Goal: Task Accomplishment & Management: Use online tool/utility

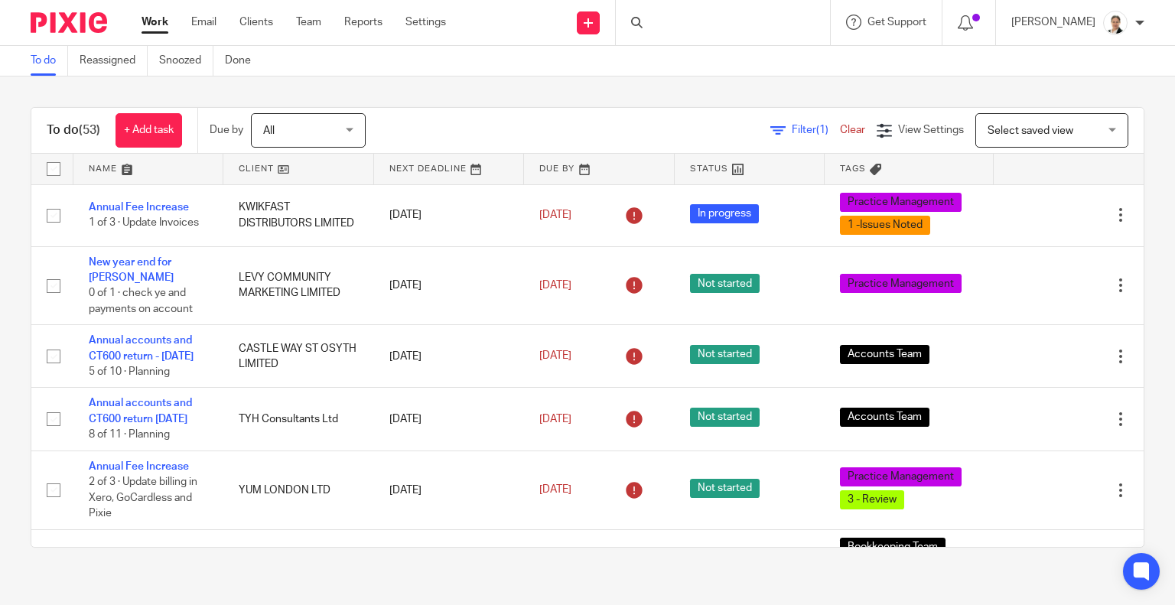
click at [744, 24] on div at bounding box center [723, 22] width 214 height 45
click at [744, 24] on input "Search" at bounding box center [716, 25] width 138 height 14
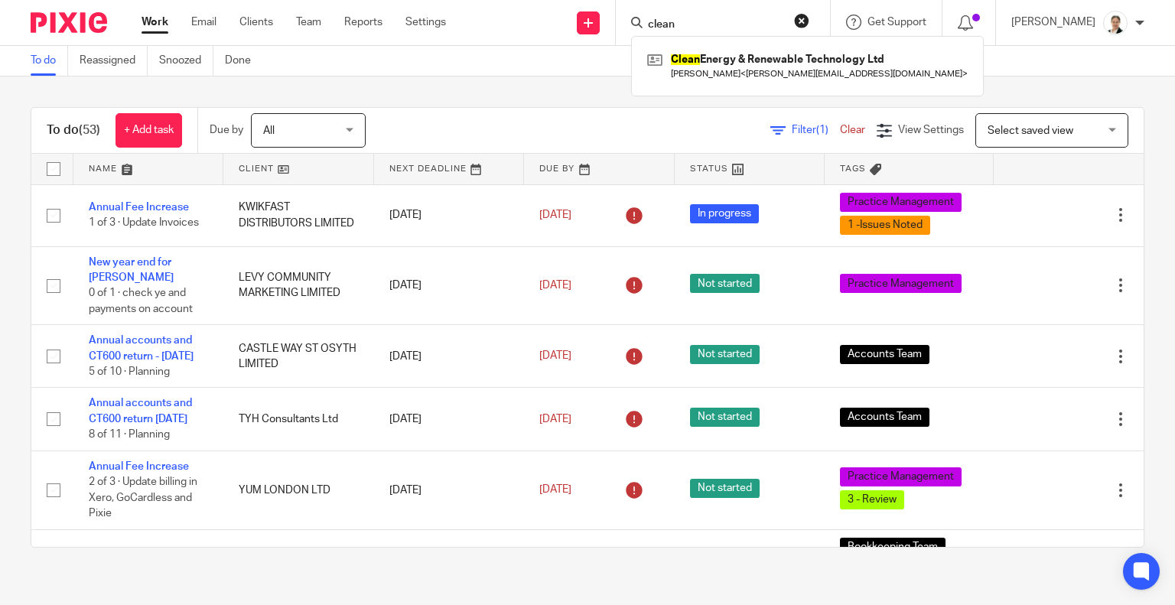
type input "clean"
click button "submit" at bounding box center [0, 0] width 0 height 0
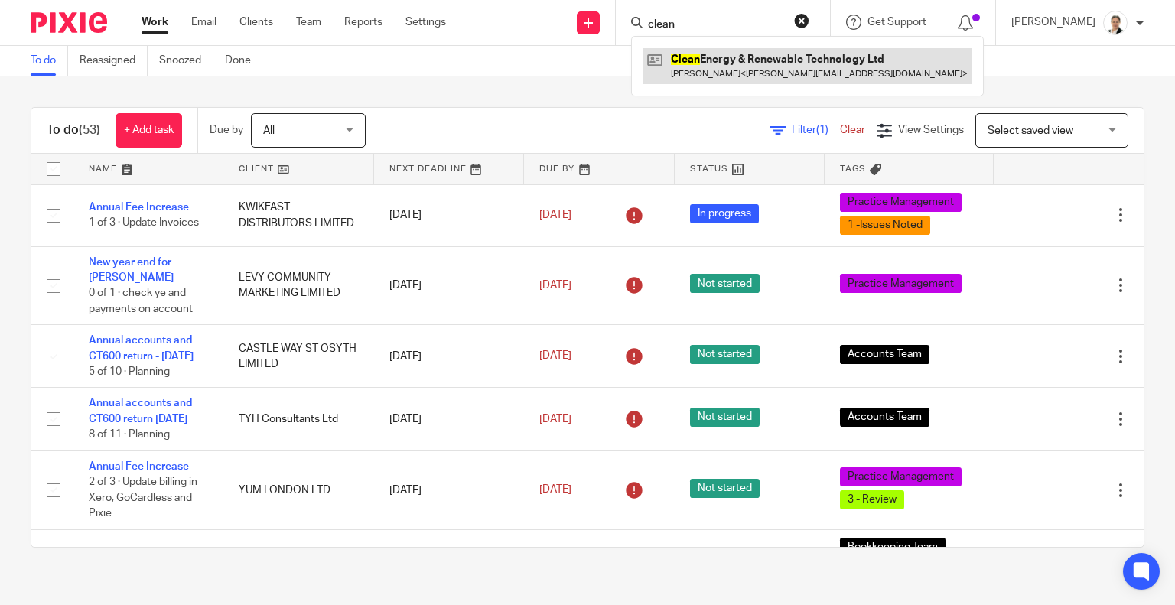
click at [755, 60] on link at bounding box center [807, 65] width 328 height 35
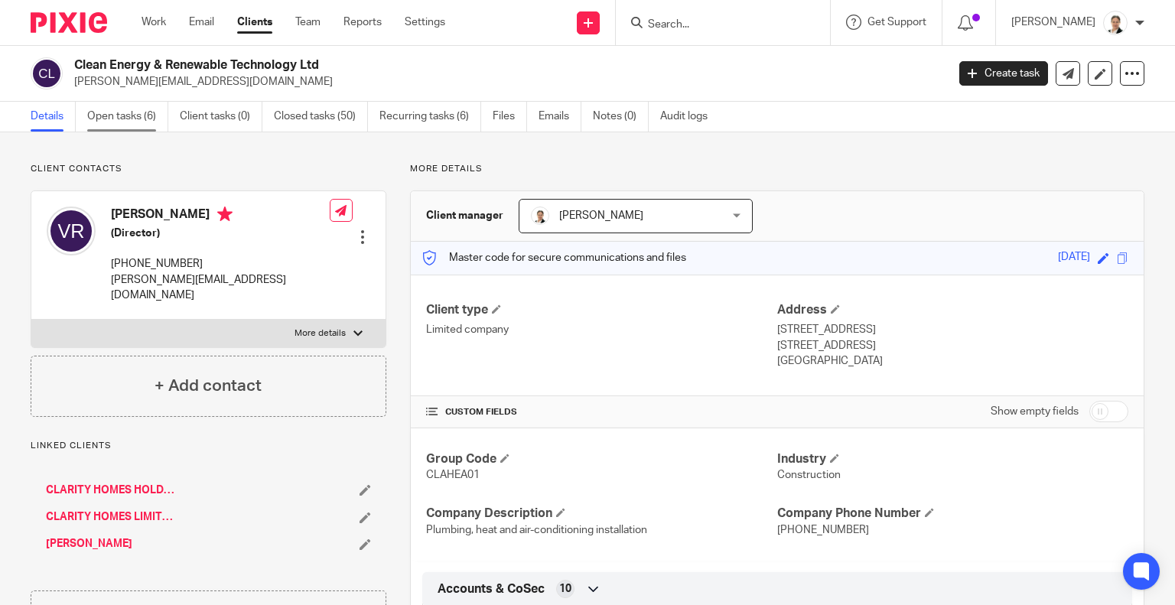
click at [116, 119] on link "Open tasks (6)" at bounding box center [127, 117] width 81 height 30
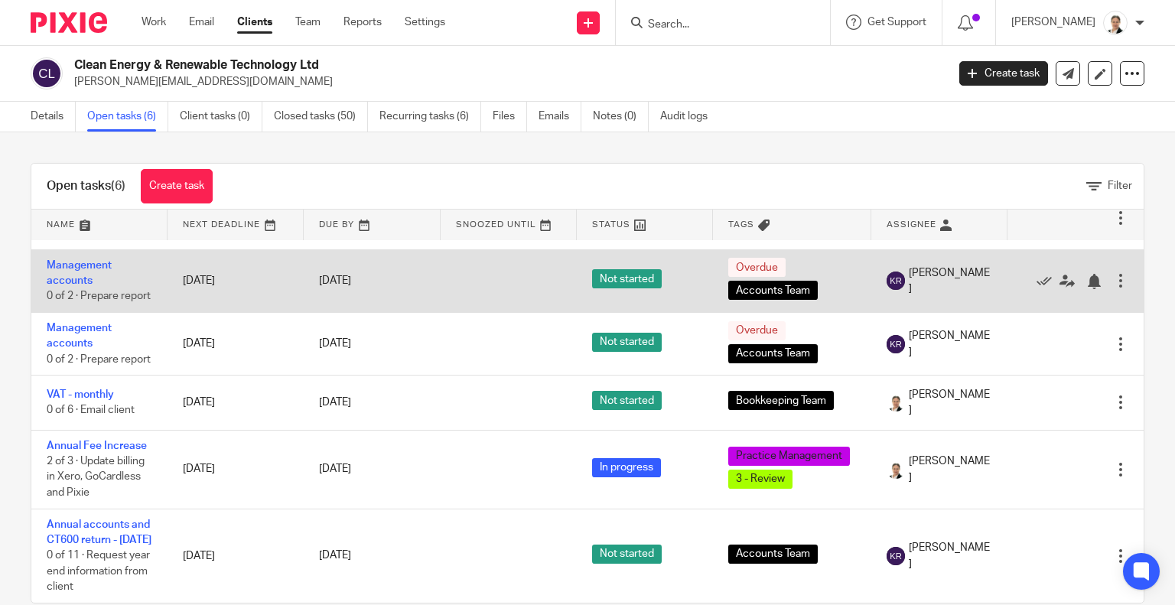
scroll to position [131, 0]
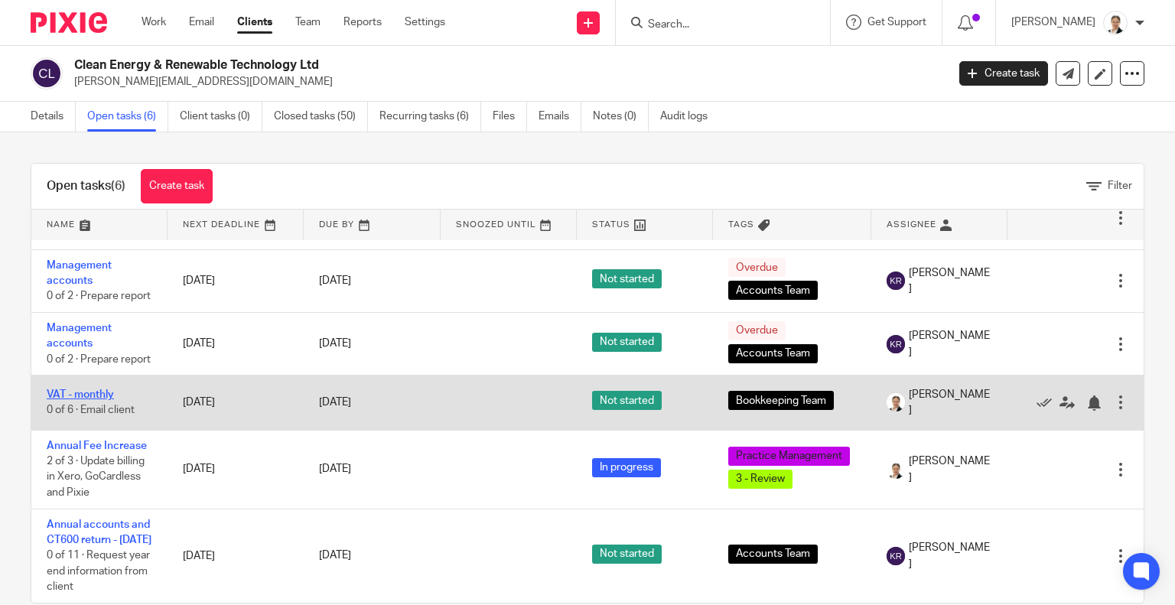
click at [98, 389] on link "VAT - monthly" at bounding box center [80, 394] width 67 height 11
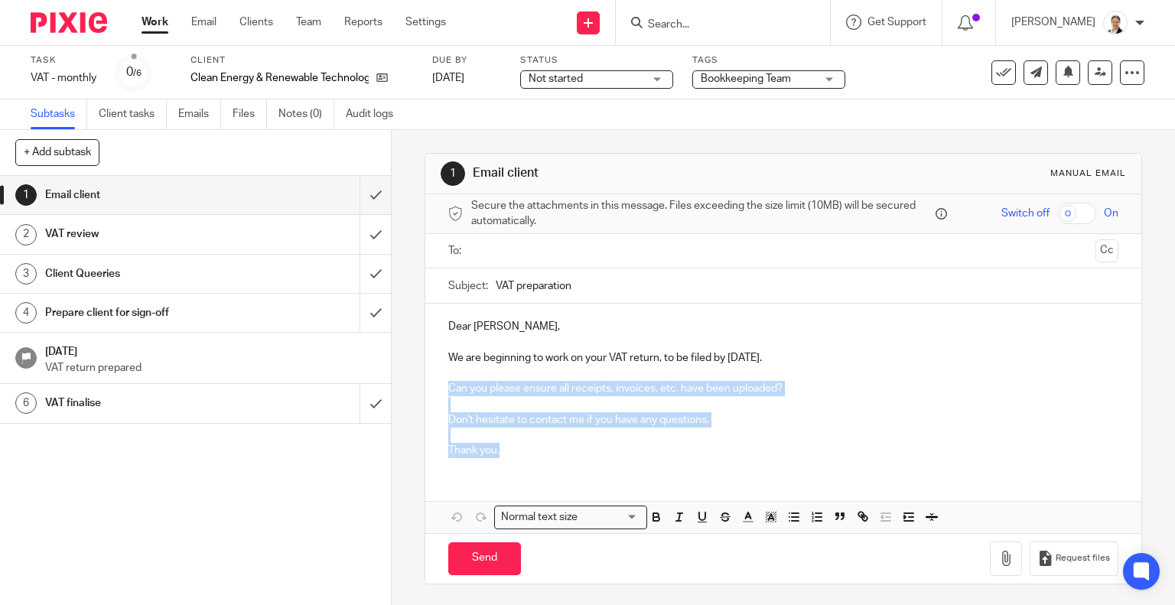
drag, startPoint x: 445, startPoint y: 385, endPoint x: 500, endPoint y: 451, distance: 86.9
click at [500, 451] on div "Dear Vince, We are beginning to work on your VAT return, to be filed by 7 Nov 2…" at bounding box center [783, 387] width 717 height 166
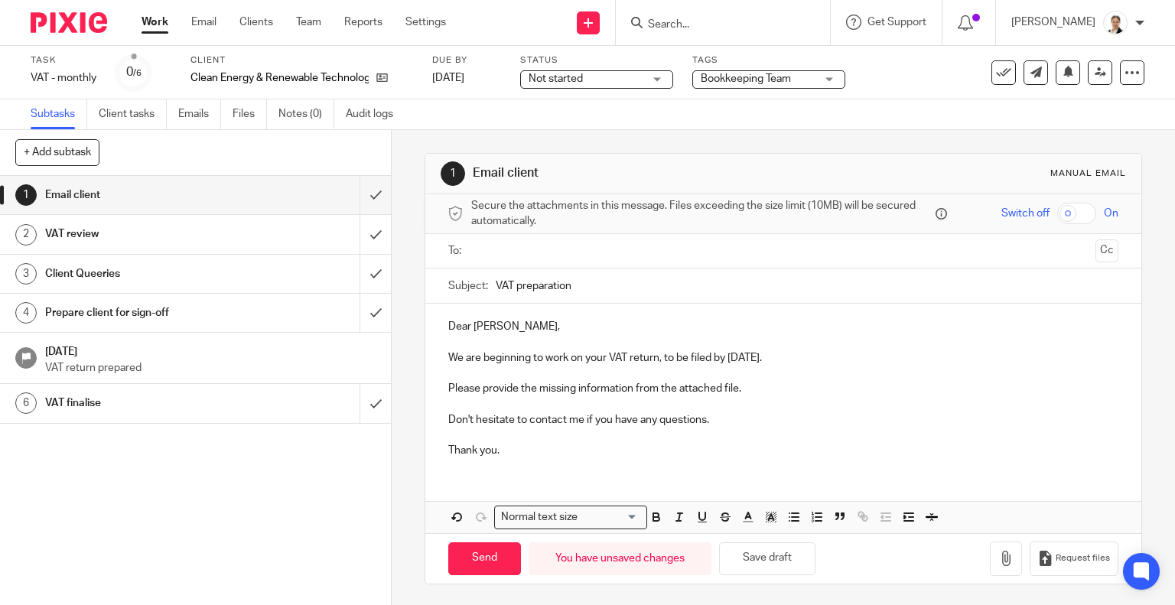
drag, startPoint x: 493, startPoint y: 283, endPoint x: 594, endPoint y: 283, distance: 101.0
click at [594, 283] on input "VAT preparation" at bounding box center [808, 286] width 624 height 34
paste input "M/E 31 08 2025 - information request"
drag, startPoint x: 559, startPoint y: 285, endPoint x: 541, endPoint y: 285, distance: 17.6
click at [541, 285] on input "VAT M/E 31 08 2025 - information request" at bounding box center [808, 286] width 624 height 34
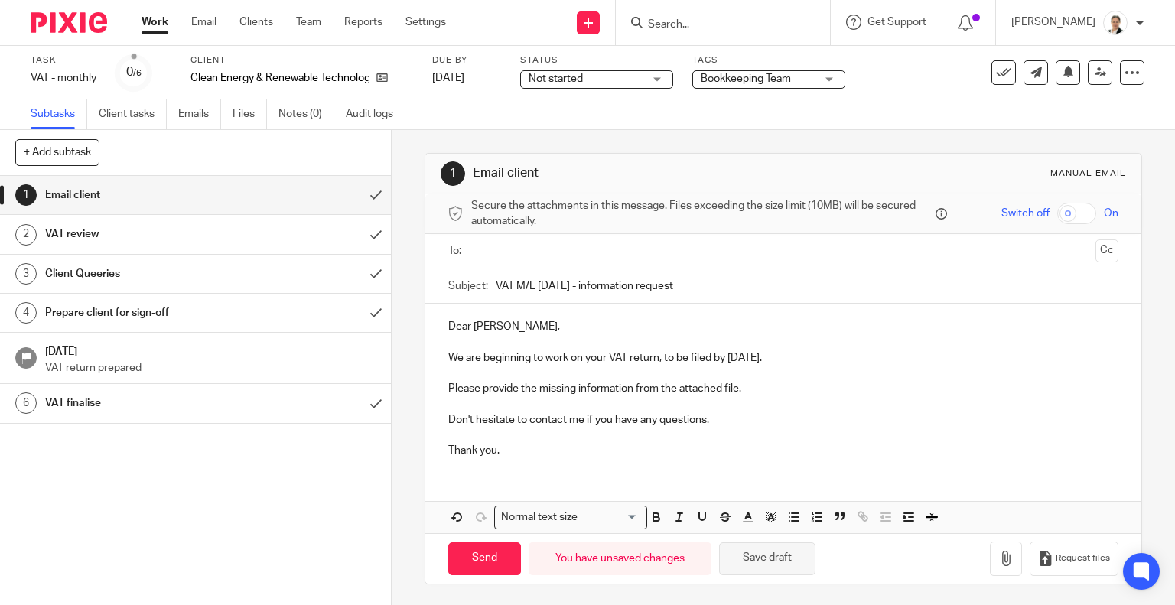
type input "VAT M/E 30 09 2025 - information request"
click at [779, 556] on button "Save draft" at bounding box center [767, 558] width 96 height 33
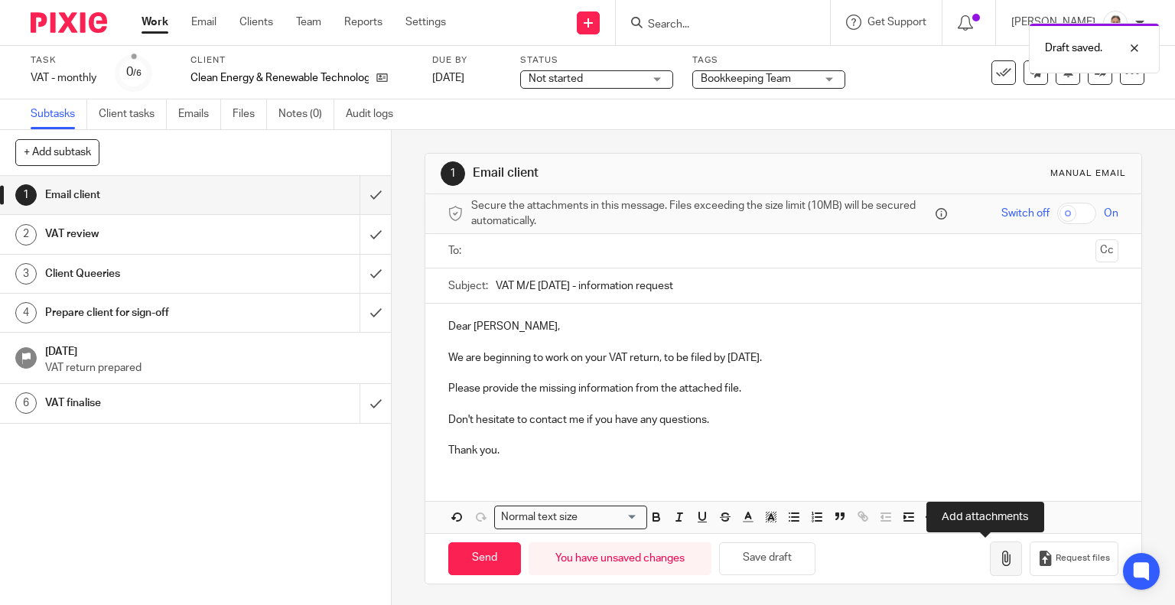
click at [990, 569] on button "button" at bounding box center [1006, 559] width 32 height 34
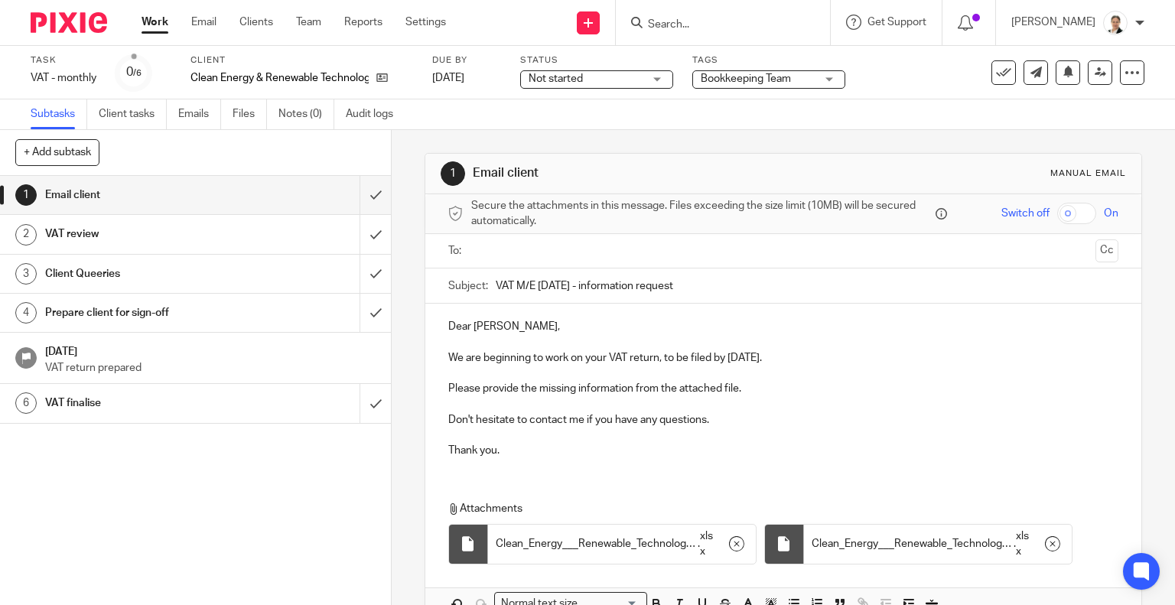
click at [506, 249] on input "text" at bounding box center [783, 252] width 613 height 18
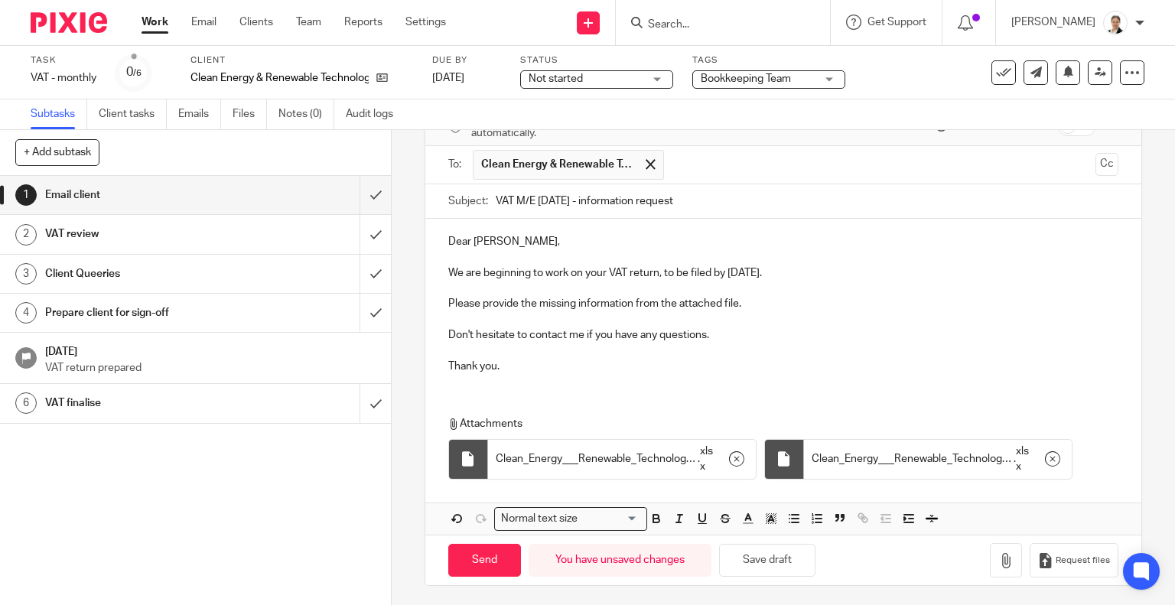
scroll to position [89, 0]
click at [769, 546] on button "Save draft" at bounding box center [767, 559] width 96 height 33
click at [480, 562] on input "Send" at bounding box center [484, 559] width 73 height 33
click at [197, 280] on h1 "Client Queeries" at bounding box center [145, 273] width 200 height 23
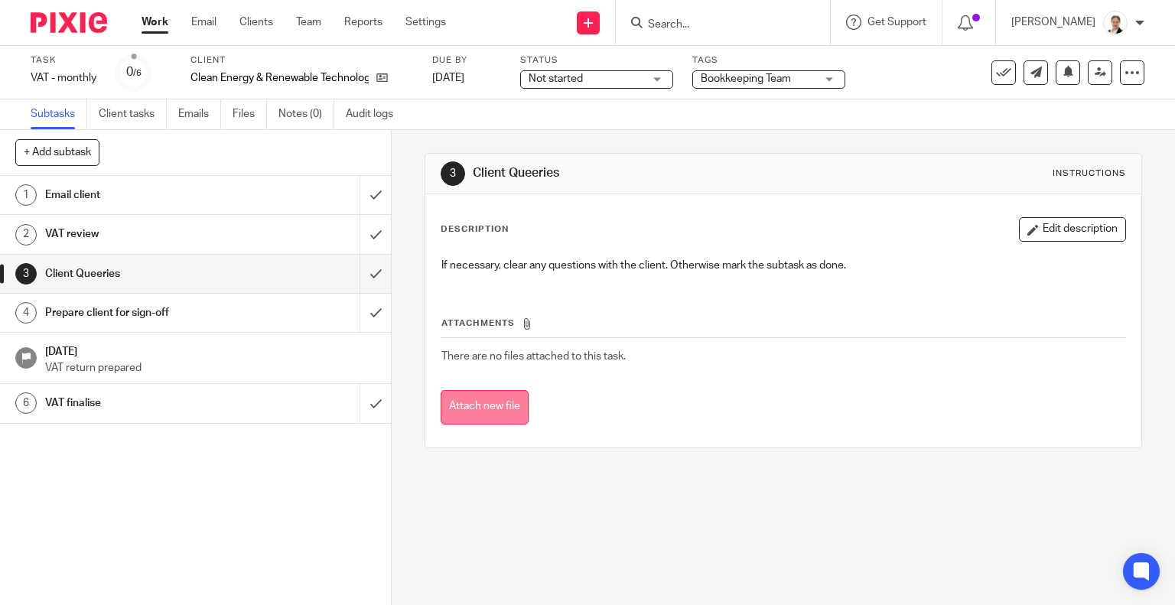
click at [468, 406] on button "Attach new file" at bounding box center [485, 407] width 88 height 34
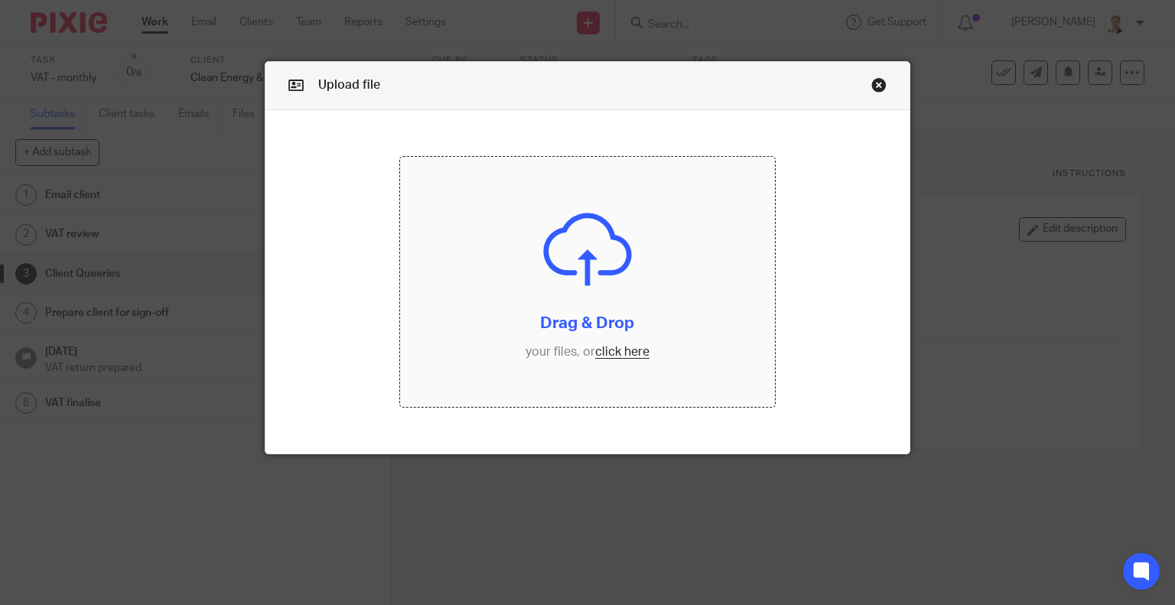
click at [634, 358] on input "file" at bounding box center [587, 282] width 375 height 250
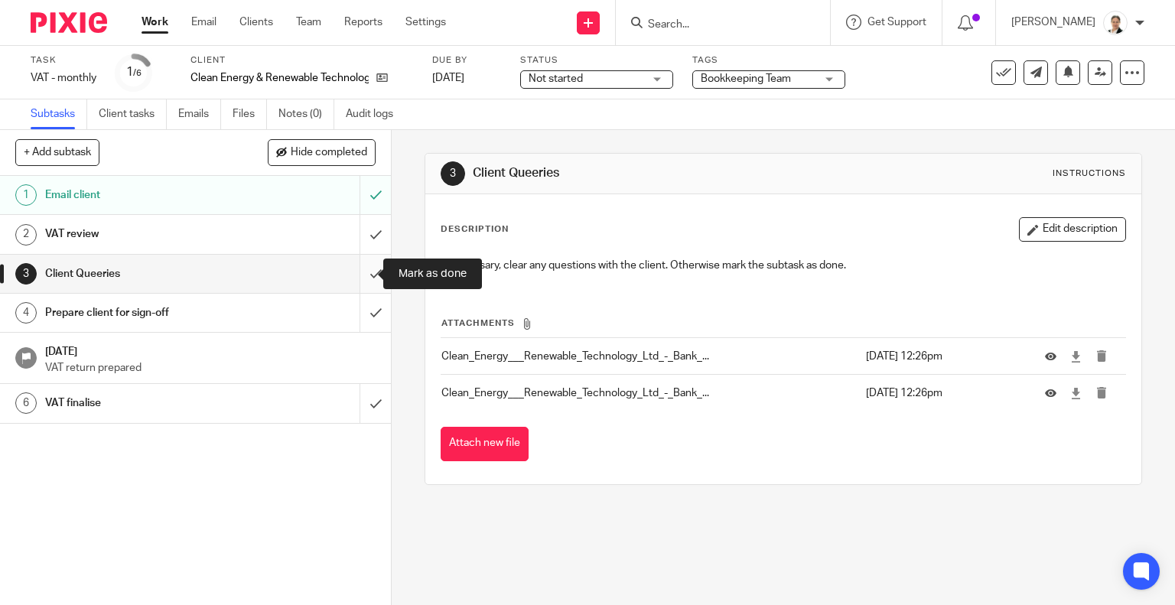
click at [358, 266] on input "submit" at bounding box center [195, 274] width 391 height 38
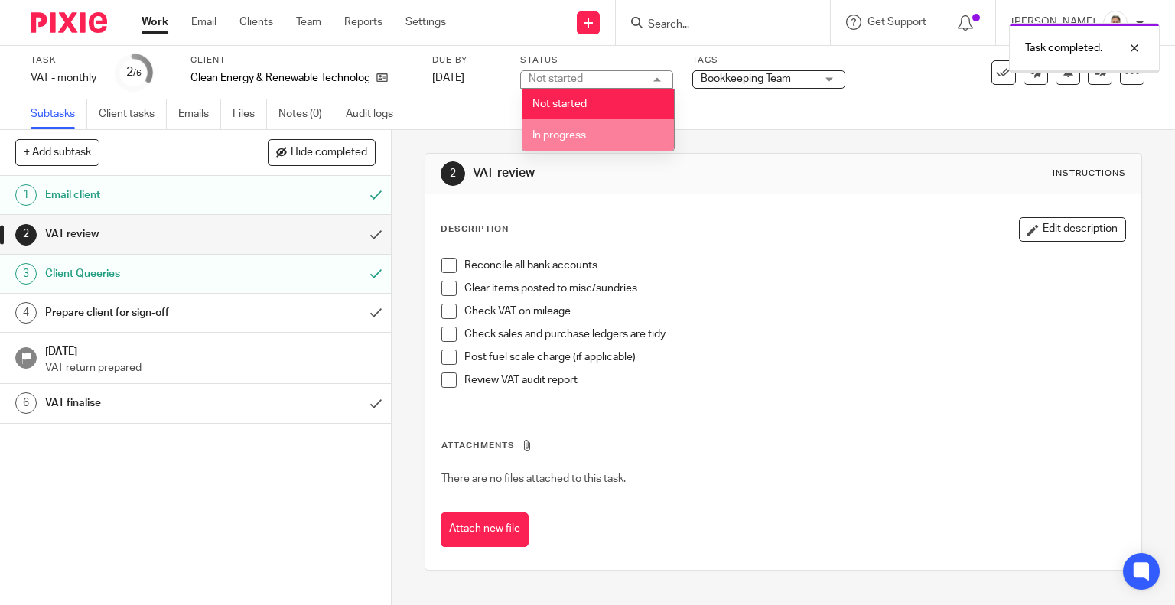
drag, startPoint x: 584, startPoint y: 134, endPoint x: 688, endPoint y: 86, distance: 114.4
click at [585, 134] on span "In progress" at bounding box center [560, 135] width 54 height 11
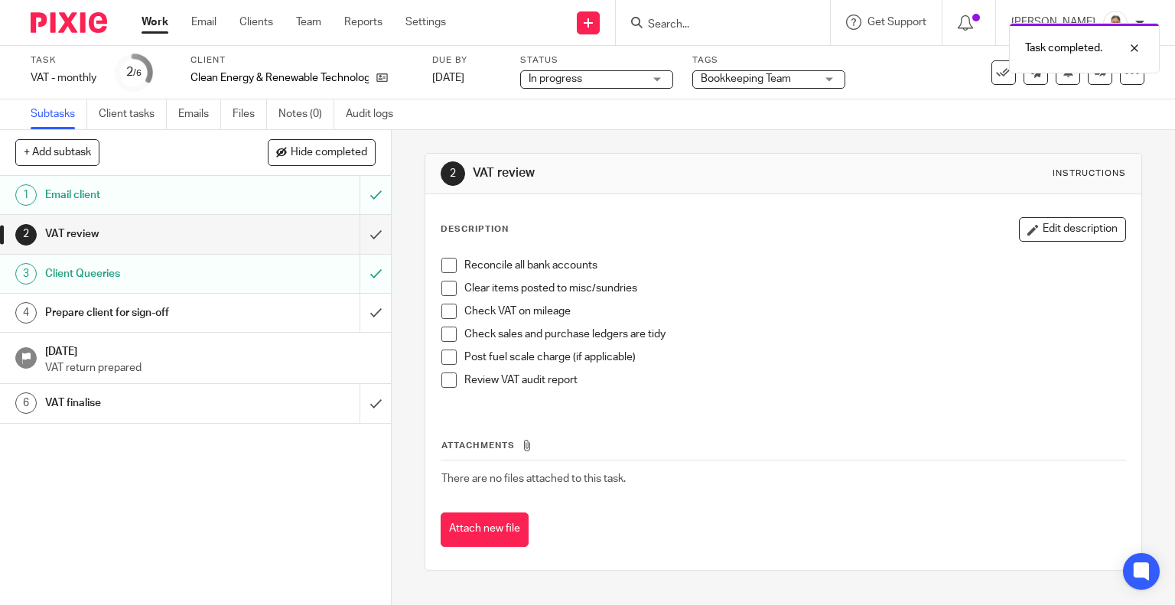
click at [728, 81] on span "Bookkeeping Team" at bounding box center [746, 78] width 90 height 11
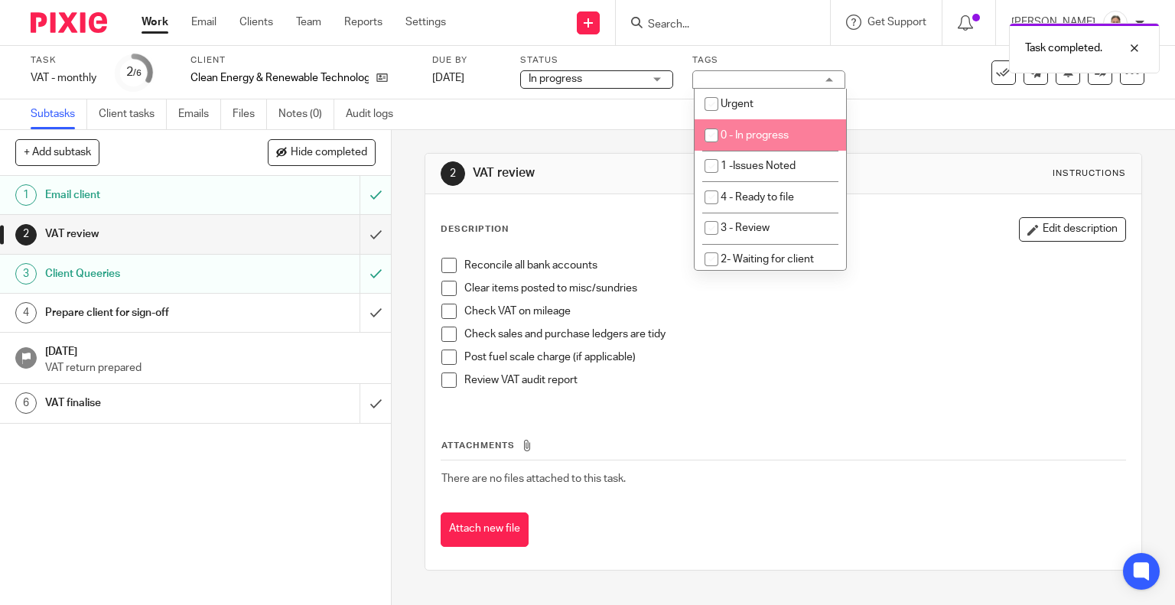
click at [764, 137] on span "0 - In progress" at bounding box center [755, 135] width 68 height 11
checkbox input "true"
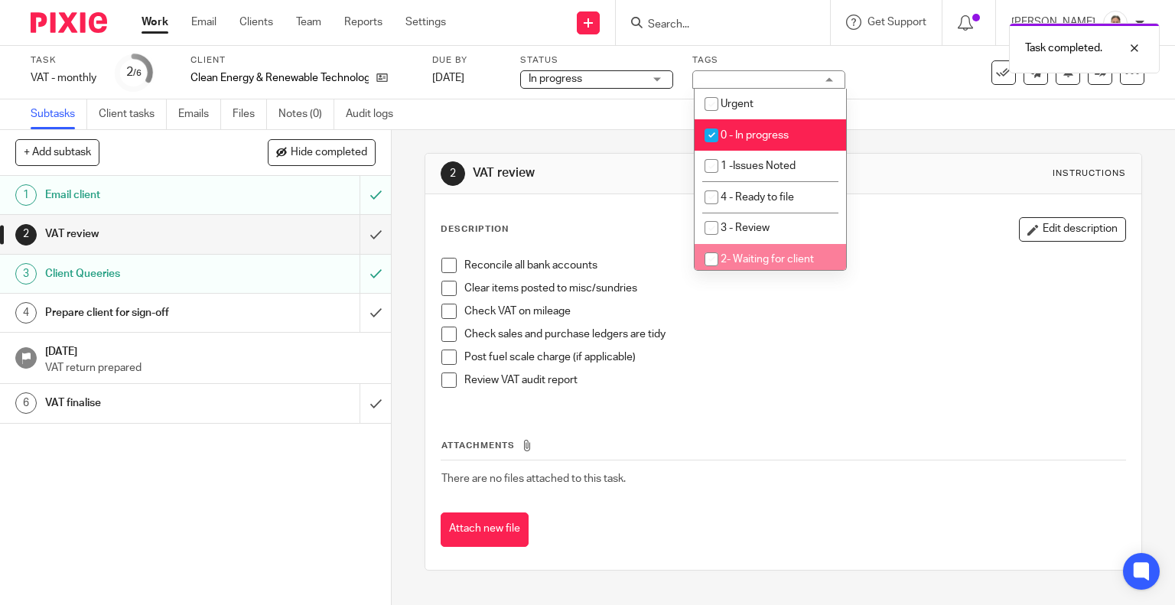
click at [772, 266] on li "2- Waiting for client" at bounding box center [770, 259] width 151 height 31
checkbox input "true"
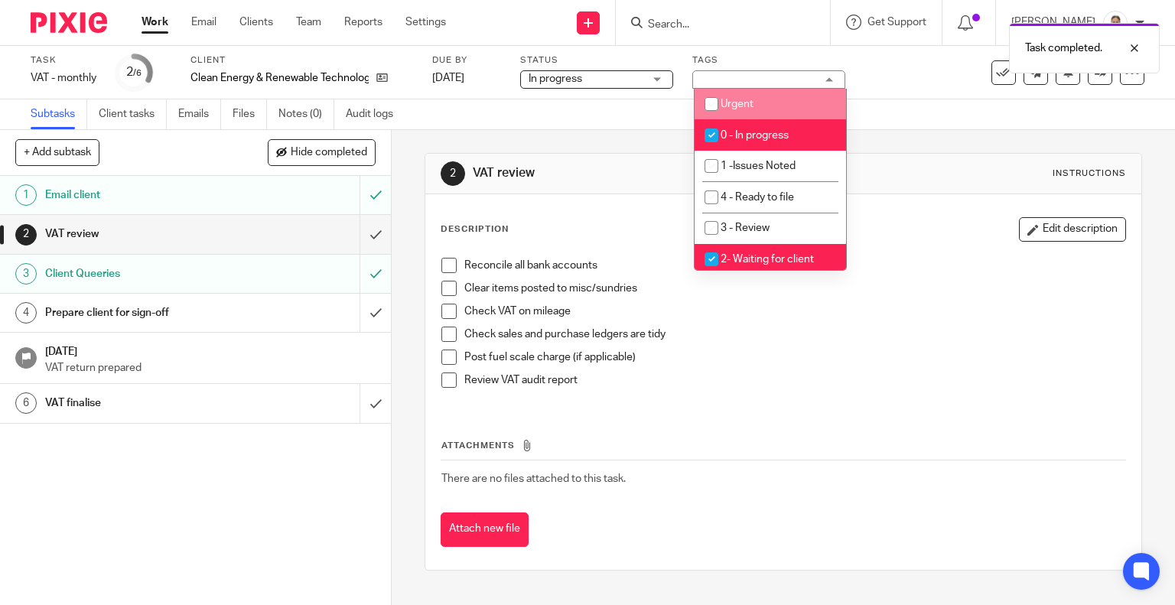
click at [734, 496] on td "There are no files attached to this task." at bounding box center [784, 479] width 686 height 37
